Goal: Find specific page/section: Find specific page/section

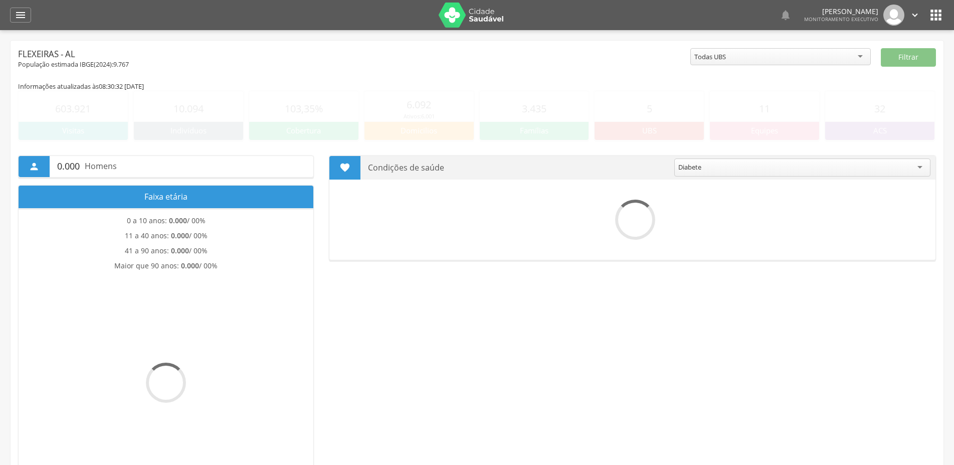
click at [23, 19] on icon "" at bounding box center [21, 15] width 12 height 12
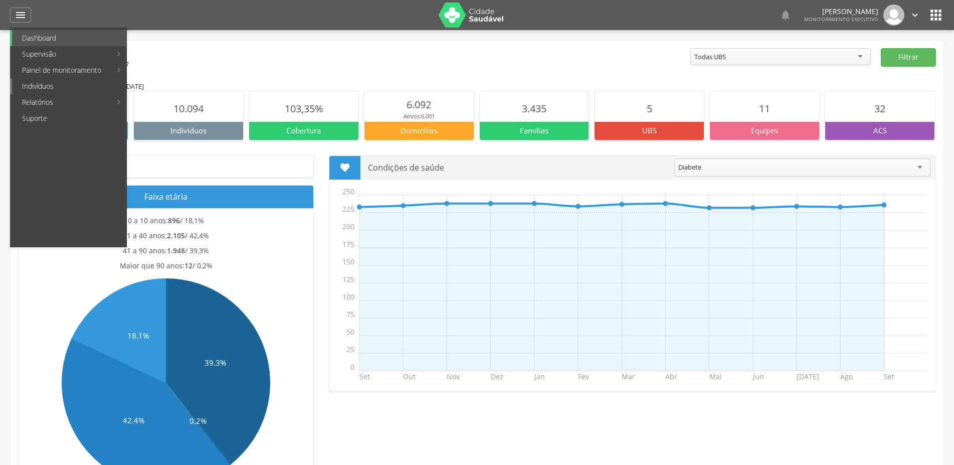
click at [50, 86] on link "Indivíduos" at bounding box center [69, 86] width 114 height 16
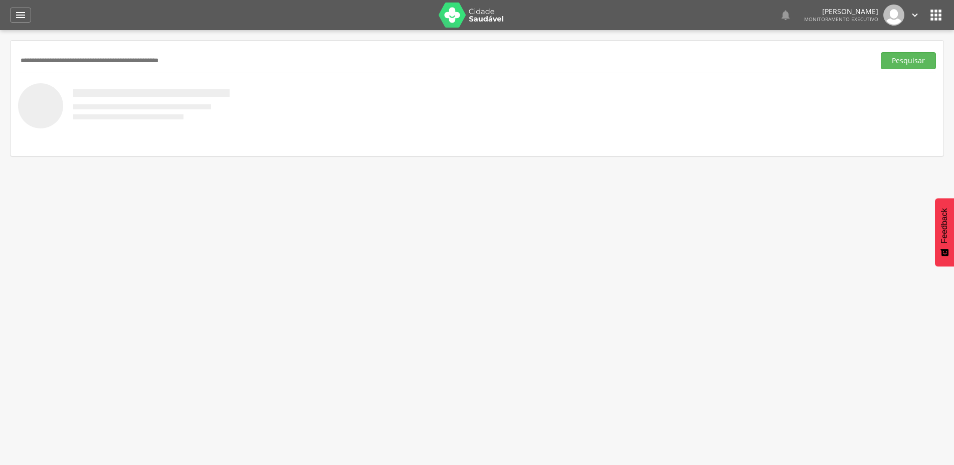
click at [88, 69] on div "Pesquisar" at bounding box center [477, 60] width 918 height 25
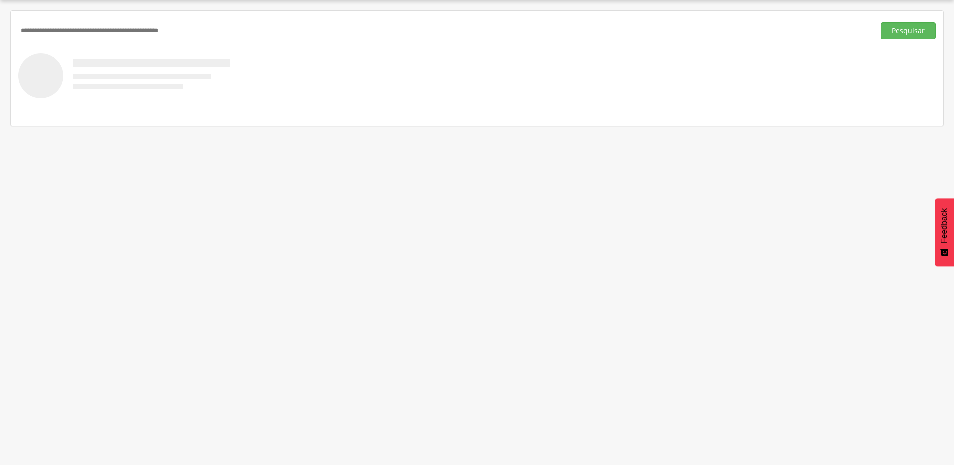
click at [99, 26] on input "text" at bounding box center [444, 30] width 853 height 17
click at [881, 22] on button "Pesquisar" at bounding box center [908, 30] width 55 height 17
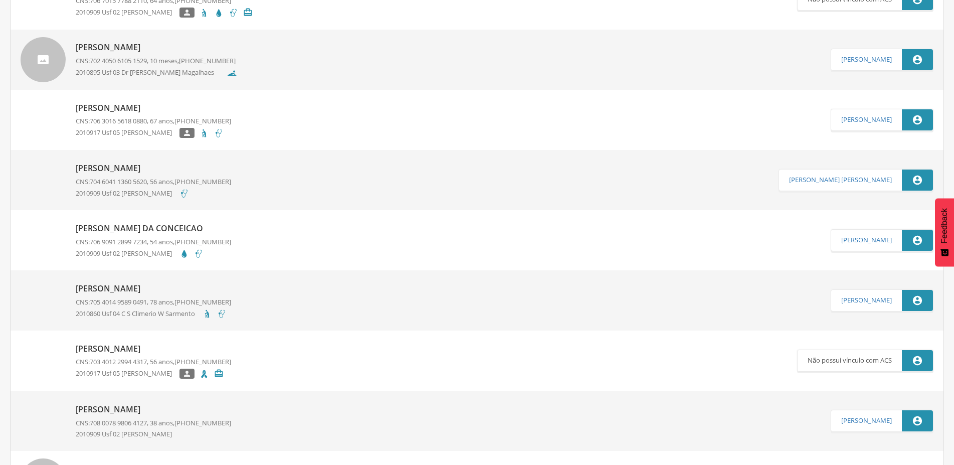
scroll to position [0, 0]
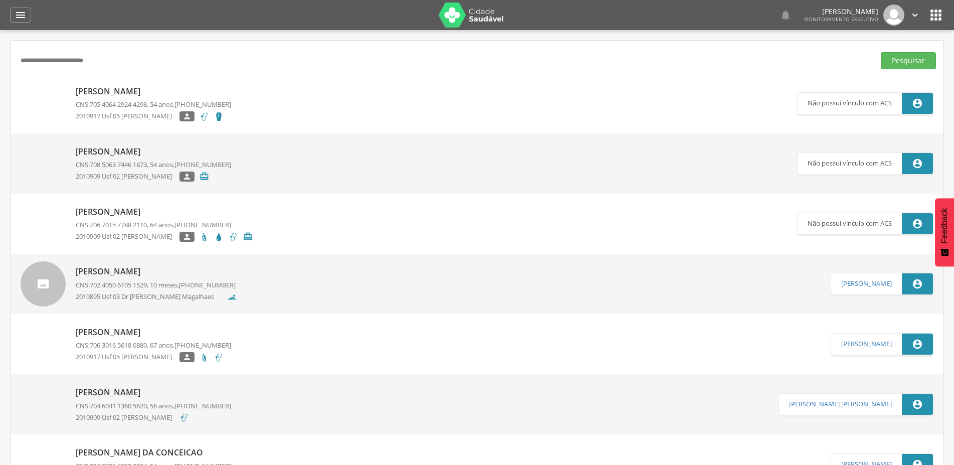
type input "**********"
click at [881, 52] on button "Pesquisar" at bounding box center [908, 60] width 55 height 17
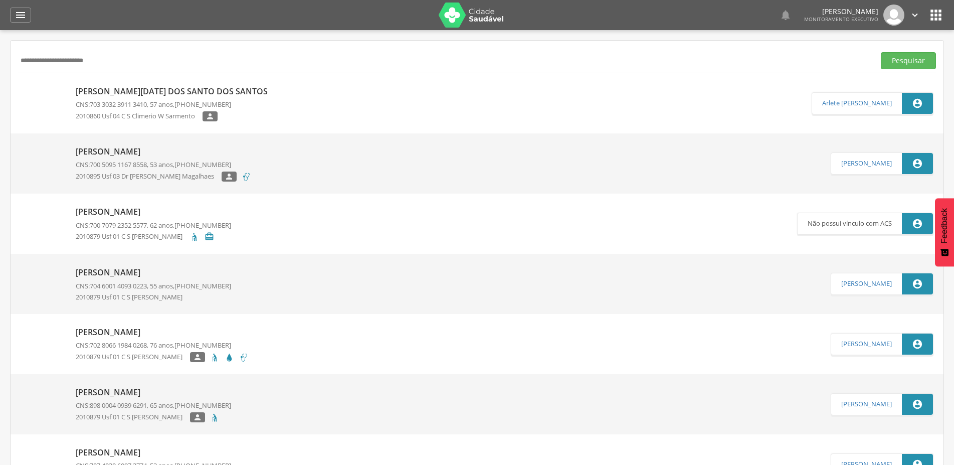
click at [165, 151] on p "[PERSON_NAME]" at bounding box center [163, 152] width 175 height 12
type input "**********"
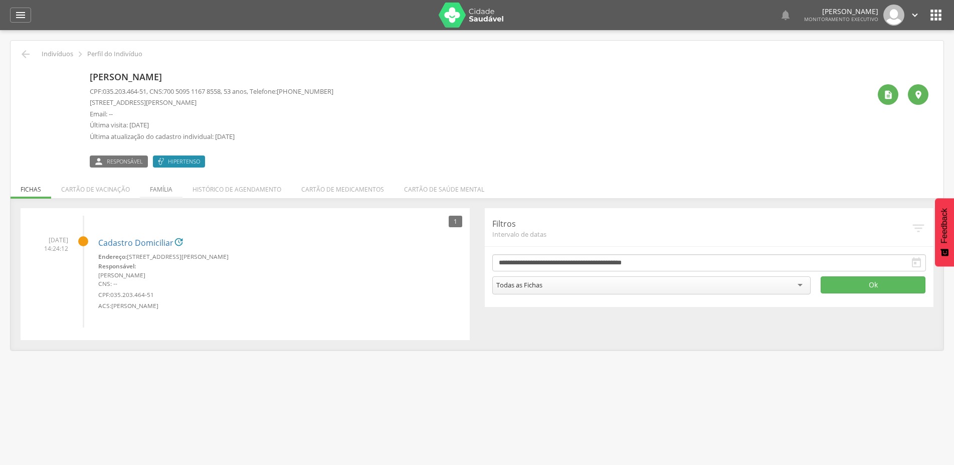
click at [162, 189] on li "Família" at bounding box center [161, 187] width 43 height 24
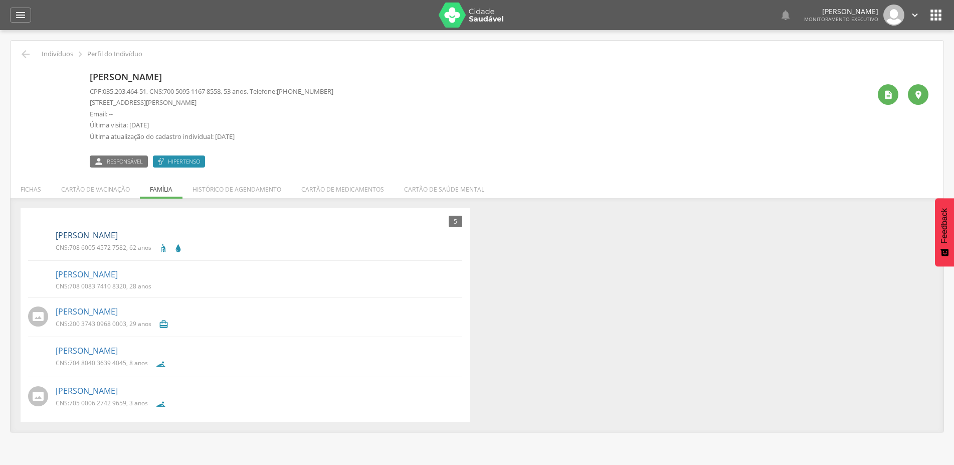
click at [85, 233] on link "[PERSON_NAME]" at bounding box center [87, 236] width 62 height 12
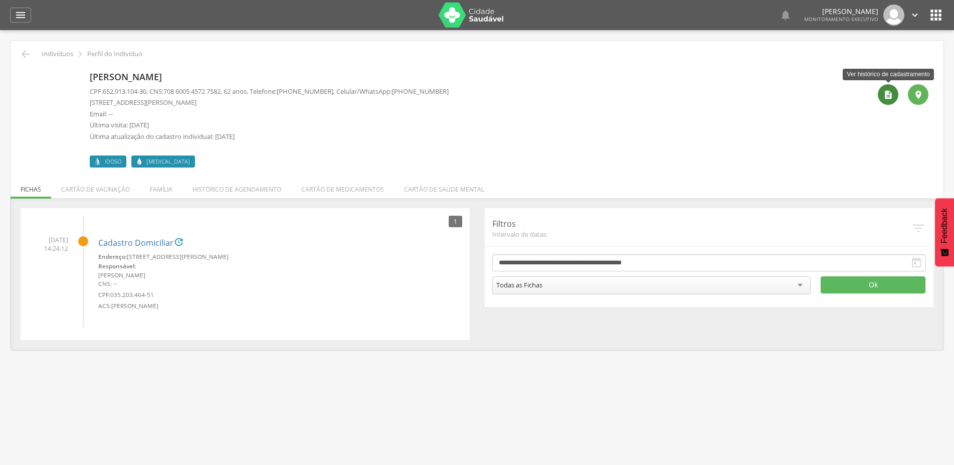
click at [892, 93] on icon "" at bounding box center [888, 95] width 10 height 10
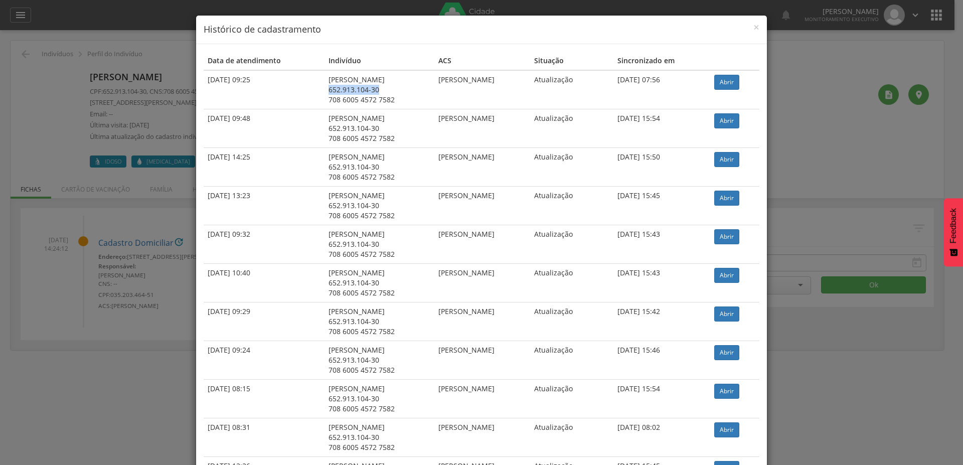
drag, startPoint x: 315, startPoint y: 90, endPoint x: 366, endPoint y: 92, distance: 51.2
click at [366, 92] on div "652.913.104-30" at bounding box center [379, 90] width 102 height 10
copy div "652.913.104-30"
click at [753, 28] on span "×" at bounding box center [756, 27] width 6 height 14
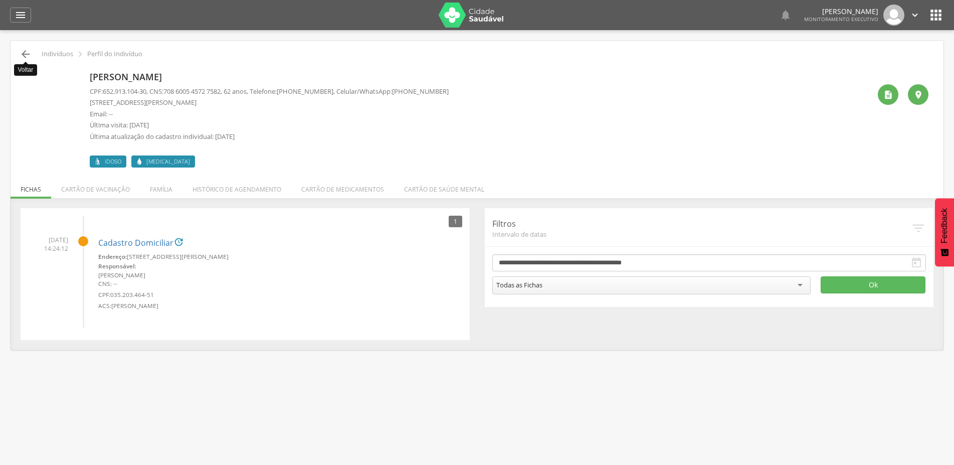
click at [26, 53] on icon "" at bounding box center [26, 54] width 12 height 12
click at [9, 17] on header " Dashboard Supervisão Produtividade Mapa da cidade Mapa de cobertura Ranking A…" at bounding box center [477, 15] width 954 height 30
click at [21, 19] on icon "" at bounding box center [21, 15] width 12 height 12
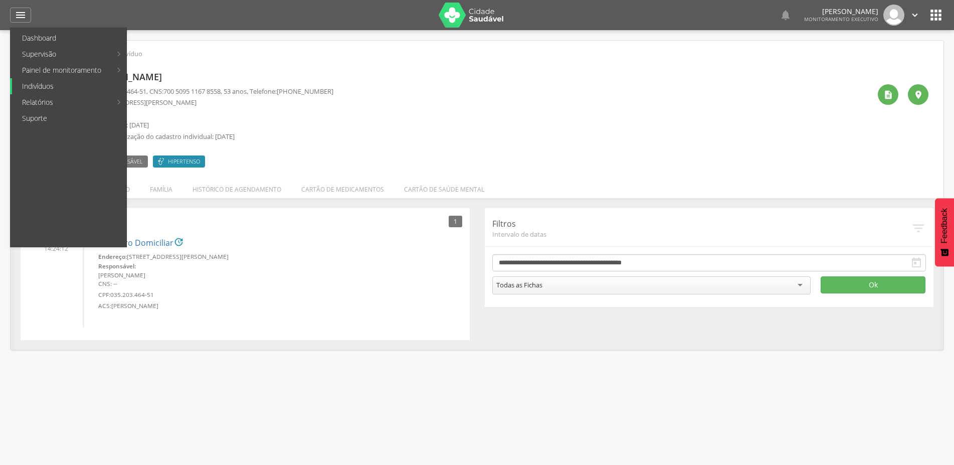
click at [60, 86] on link "Indivíduos" at bounding box center [69, 86] width 114 height 16
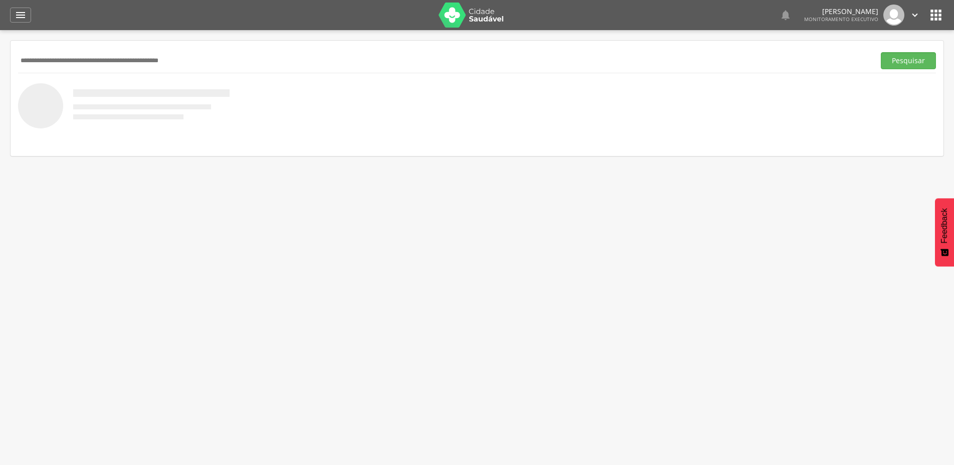
click at [159, 62] on input "text" at bounding box center [444, 60] width 853 height 17
type input "**********"
click at [881, 52] on button "Pesquisar" at bounding box center [908, 60] width 55 height 17
